Goal: Information Seeking & Learning: Check status

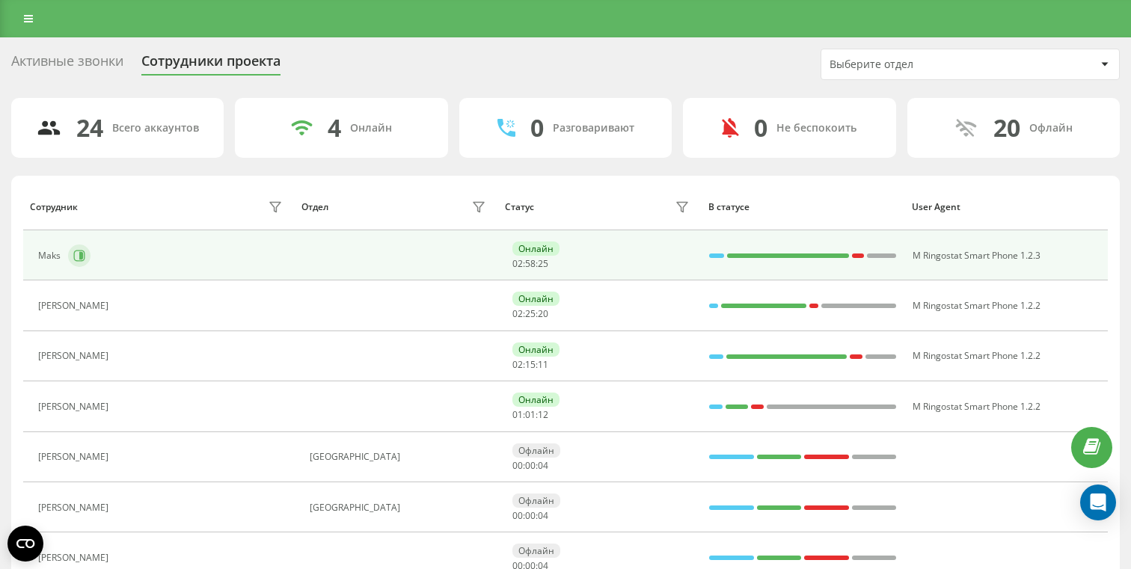
click at [71, 258] on button at bounding box center [79, 256] width 22 height 22
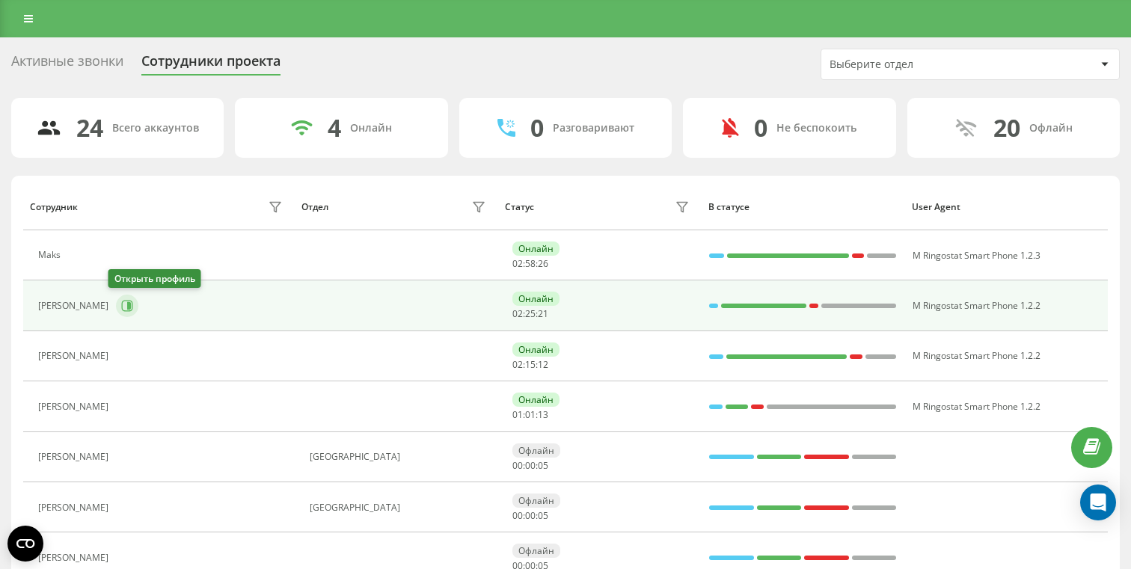
click at [122, 301] on icon at bounding box center [127, 306] width 11 height 11
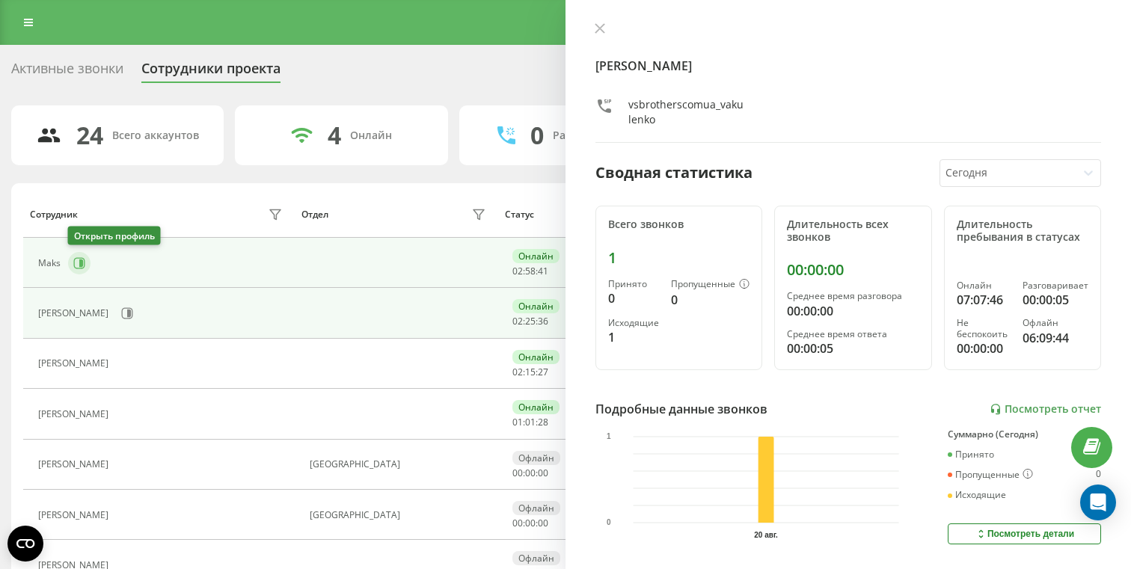
click at [80, 254] on button at bounding box center [79, 263] width 22 height 22
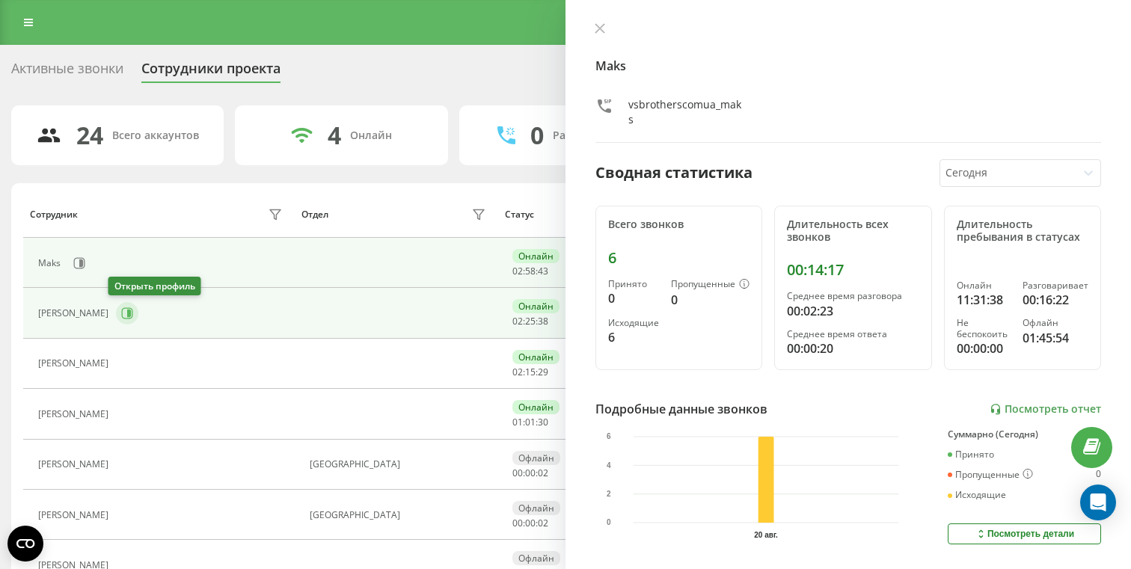
click at [122, 315] on icon at bounding box center [127, 313] width 11 height 11
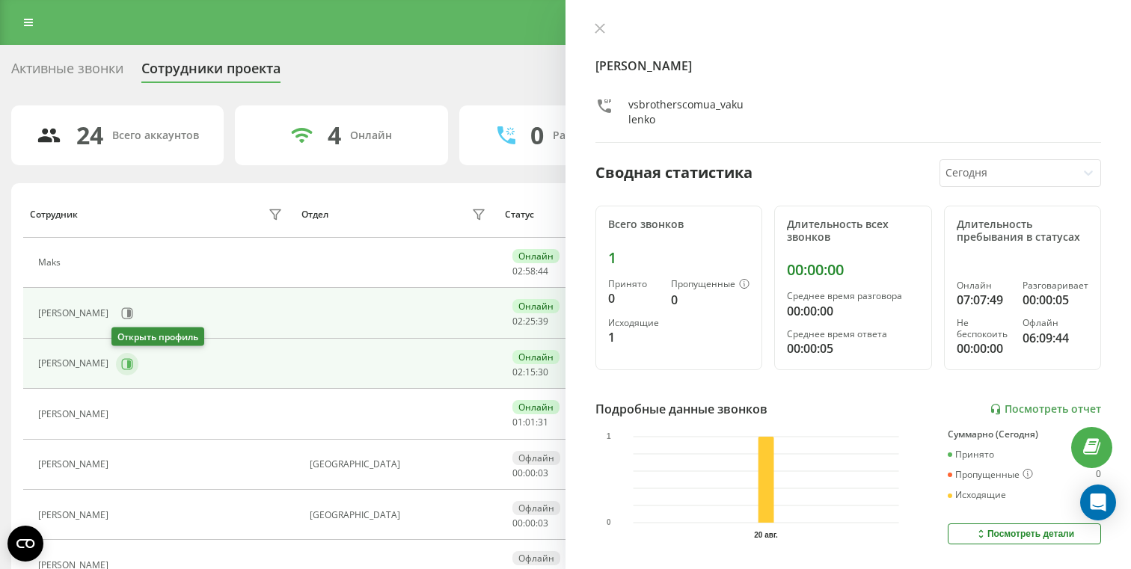
click at [121, 366] on icon at bounding box center [127, 364] width 12 height 12
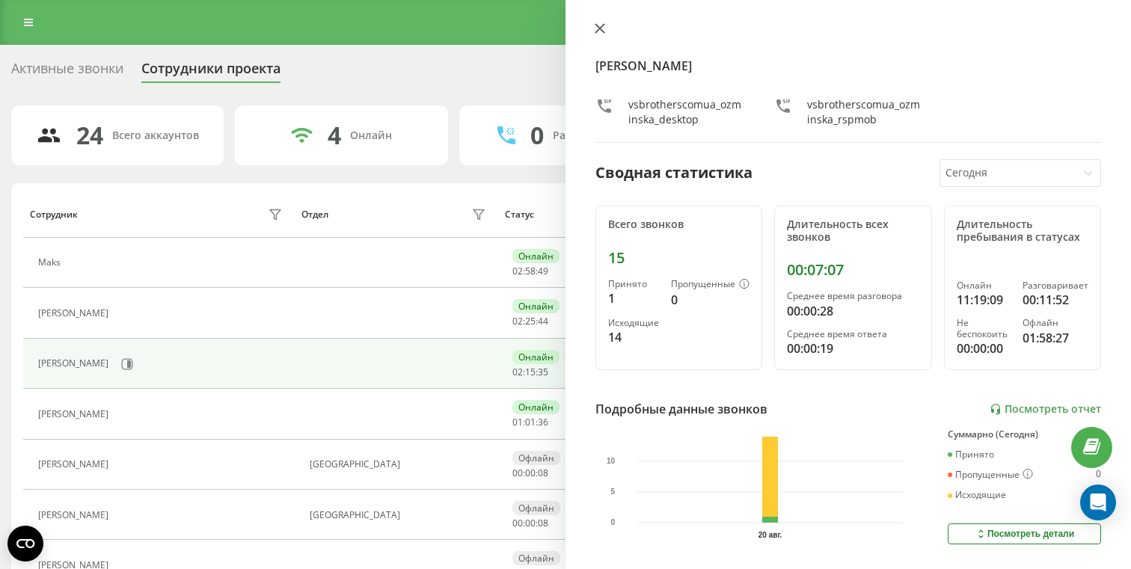
click at [594, 29] on icon at bounding box center [599, 28] width 10 height 10
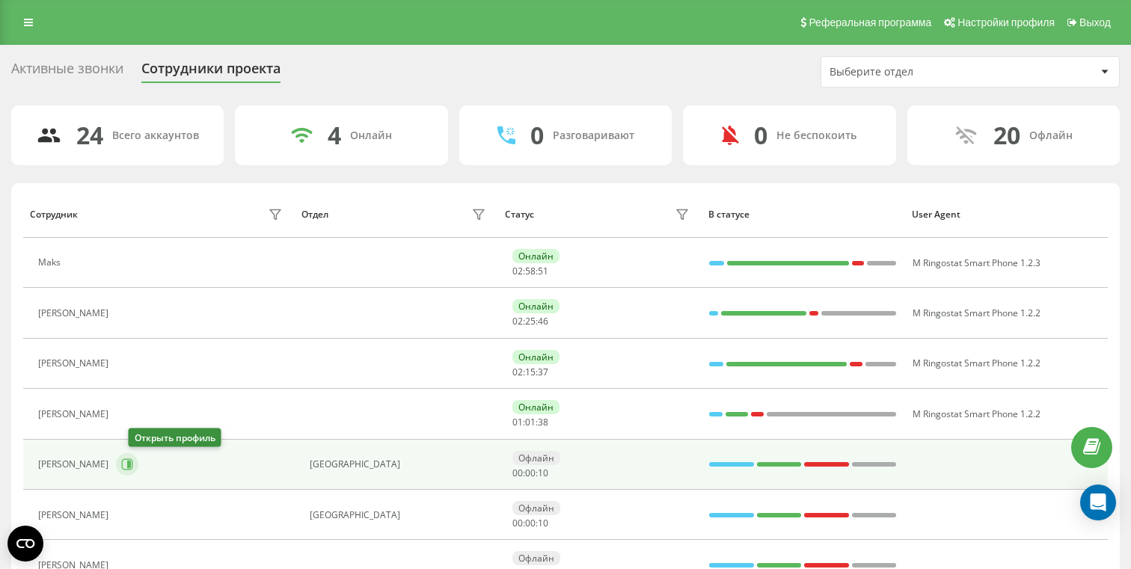
click at [133, 459] on icon at bounding box center [127, 464] width 11 height 11
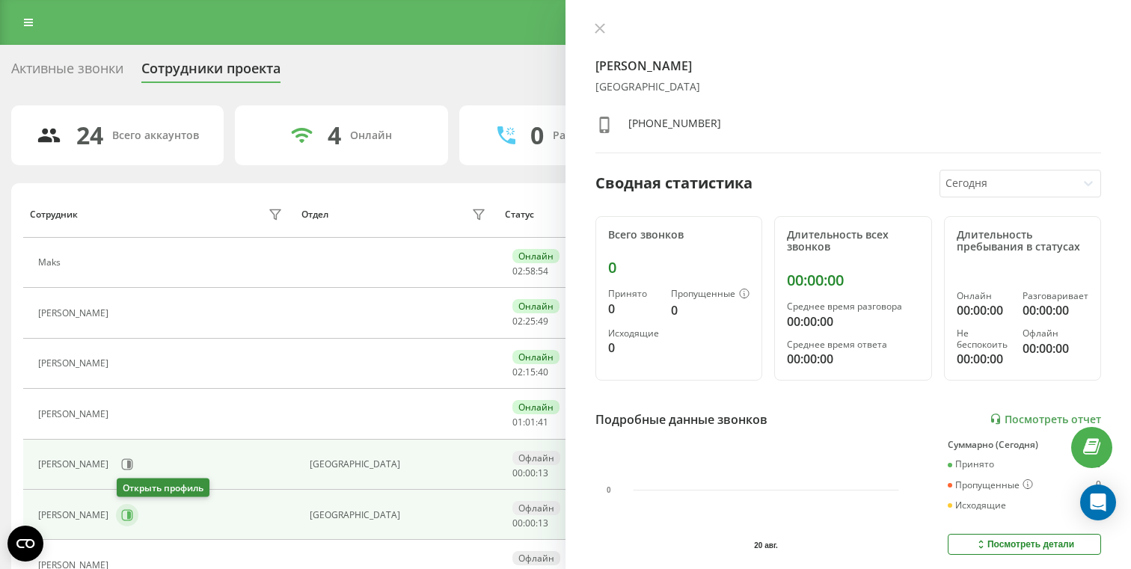
click at [119, 509] on button at bounding box center [127, 515] width 22 height 22
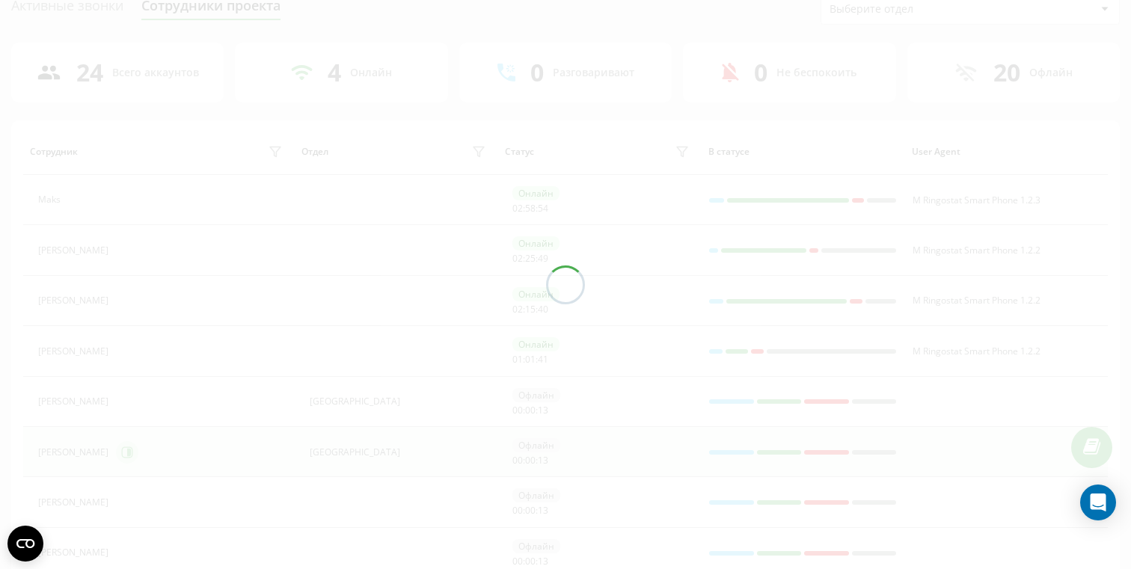
scroll to position [67, 0]
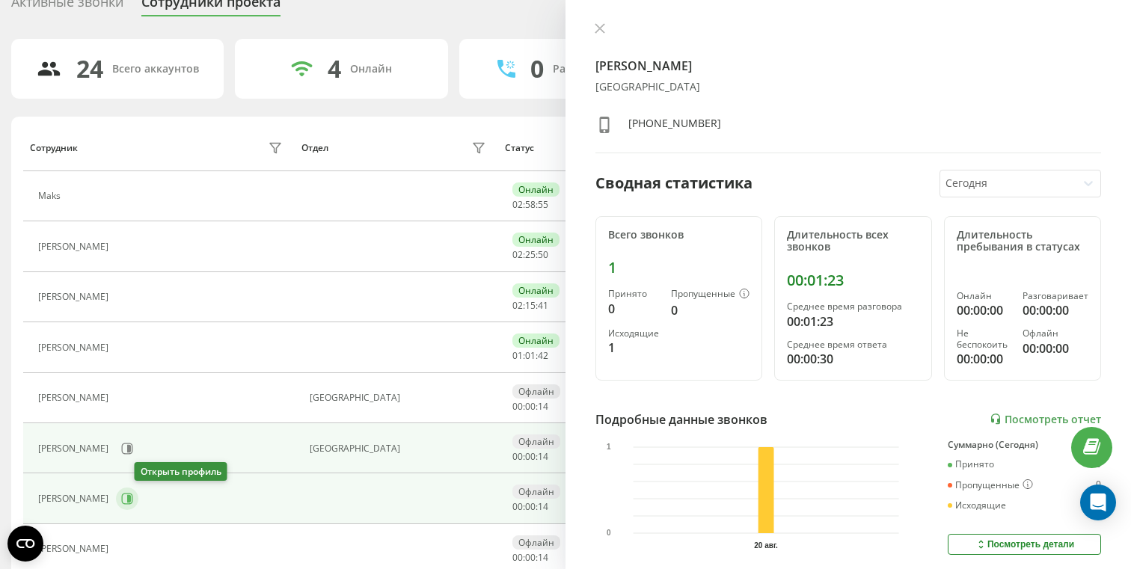
click at [138, 500] on button at bounding box center [127, 499] width 22 height 22
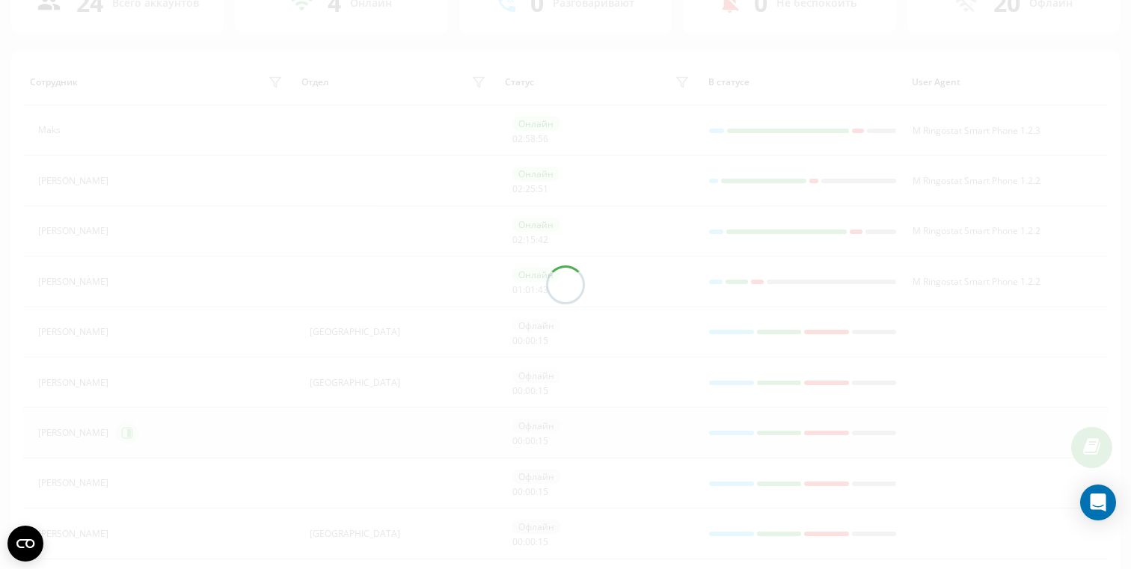
scroll to position [133, 0]
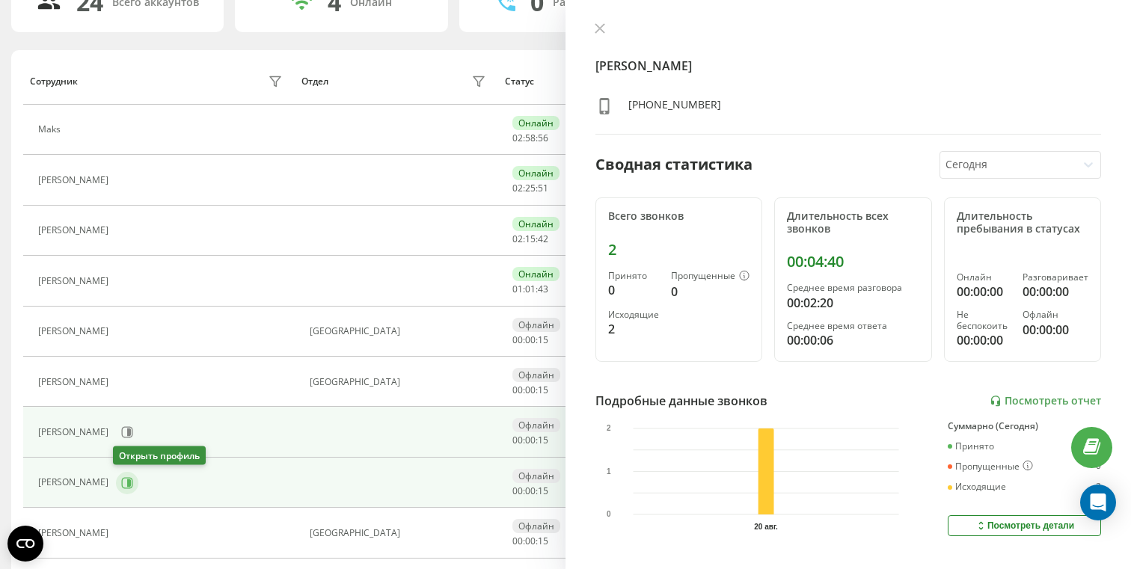
click at [127, 485] on icon at bounding box center [129, 482] width 4 height 7
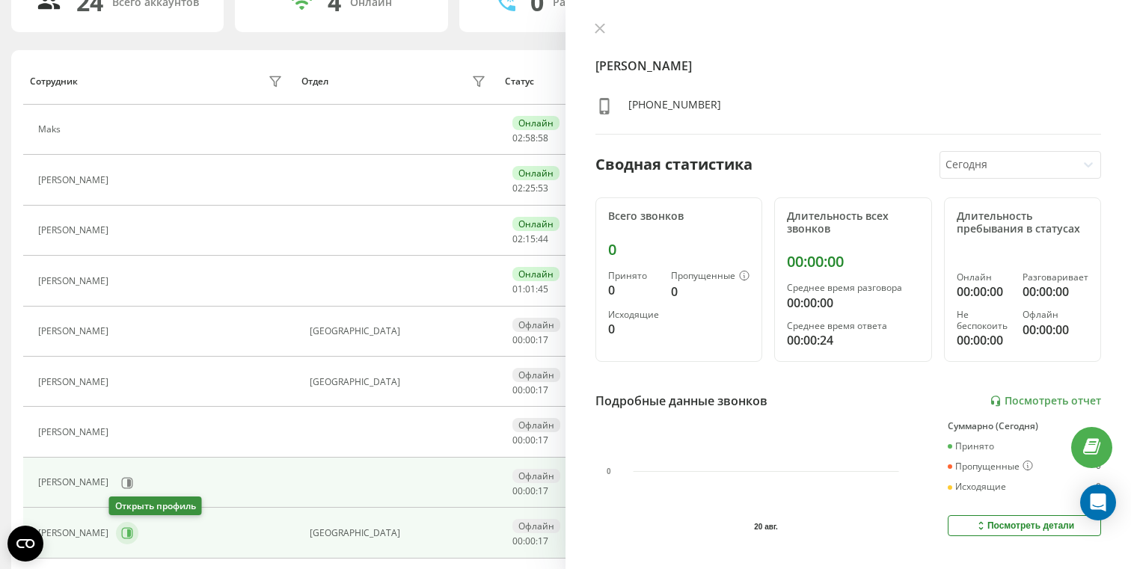
click at [125, 528] on icon at bounding box center [127, 533] width 12 height 12
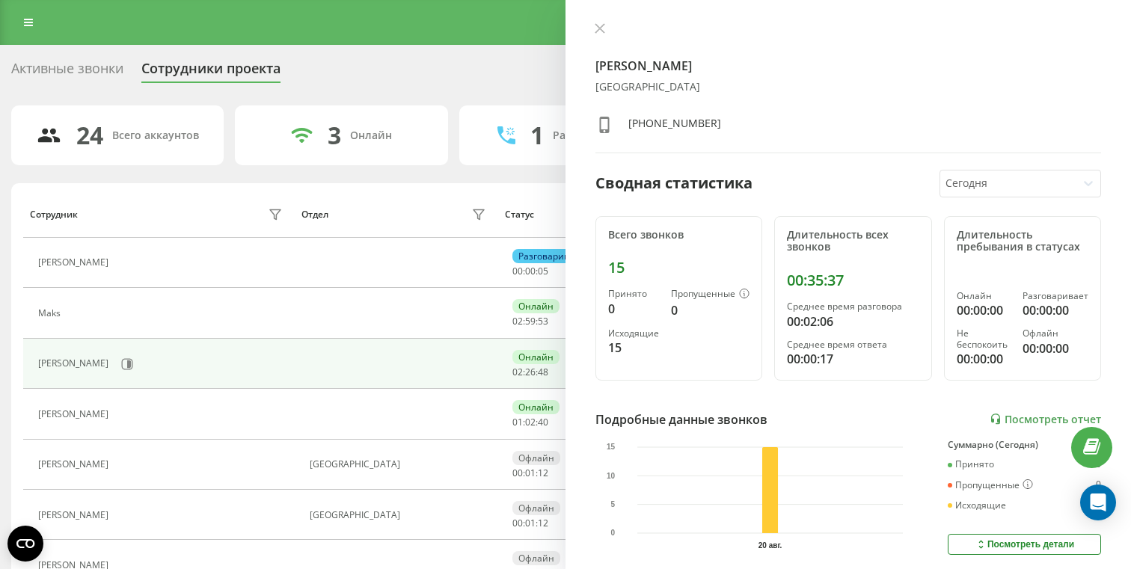
click at [125, 353] on div "[PERSON_NAME]" at bounding box center [162, 363] width 248 height 25
click at [123, 354] on button at bounding box center [127, 364] width 22 height 22
